Goal: Information Seeking & Learning: Learn about a topic

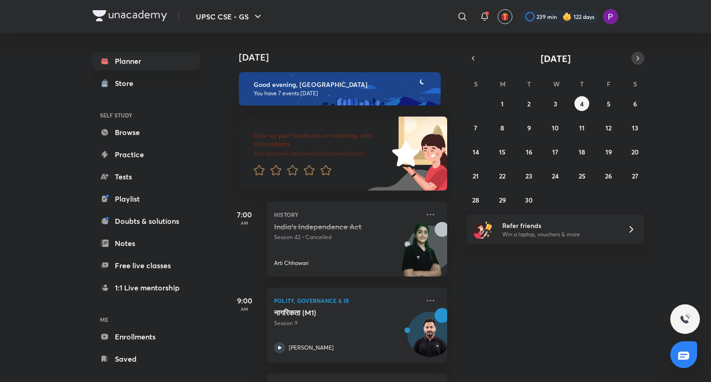
click at [639, 59] on icon "button" at bounding box center [637, 58] width 7 height 8
click at [555, 128] on abbr "8" at bounding box center [556, 128] width 4 height 9
click at [425, 300] on icon at bounding box center [430, 300] width 11 height 11
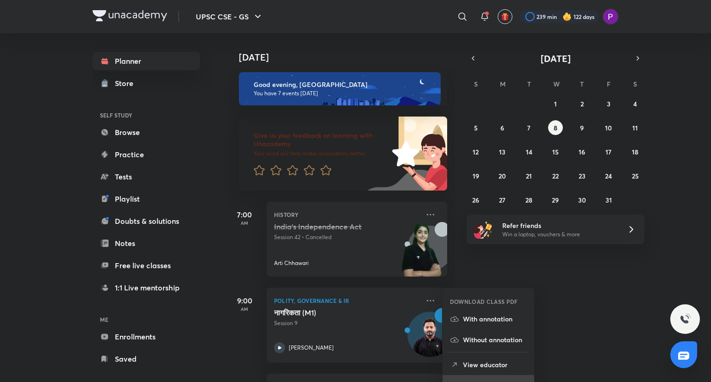
click at [476, 377] on li "Go to course page" at bounding box center [489, 385] width 92 height 21
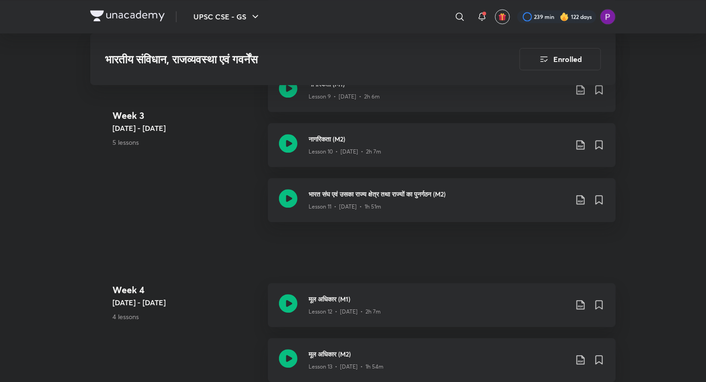
scroll to position [1124, 0]
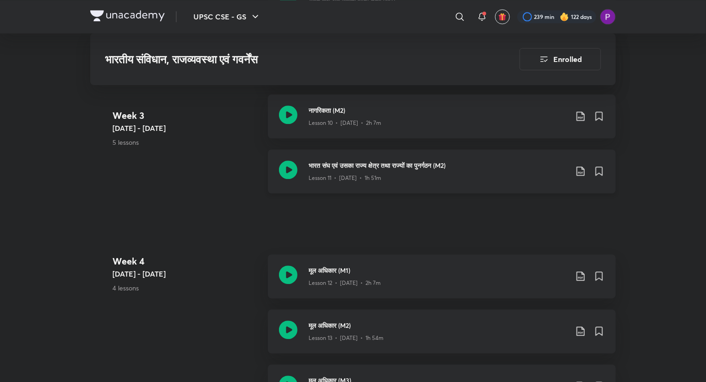
click at [407, 173] on div "Lesson 11 • [DATE] • 1h 51m" at bounding box center [438, 176] width 259 height 12
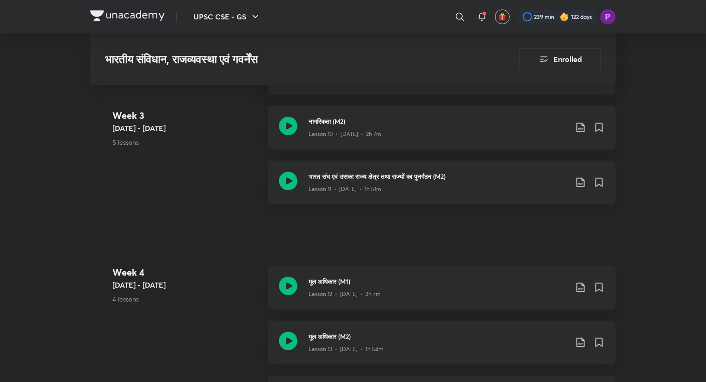
scroll to position [1111, 0]
